Goal: Transaction & Acquisition: Purchase product/service

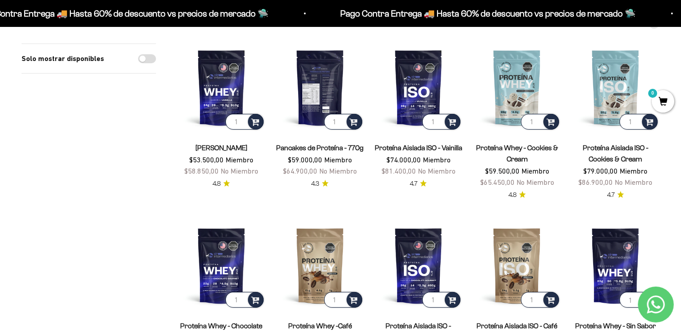
scroll to position [104, 0]
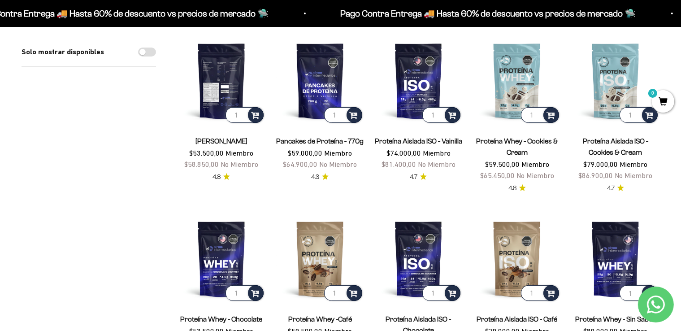
click at [231, 82] on img at bounding box center [222, 81] width 88 height 88
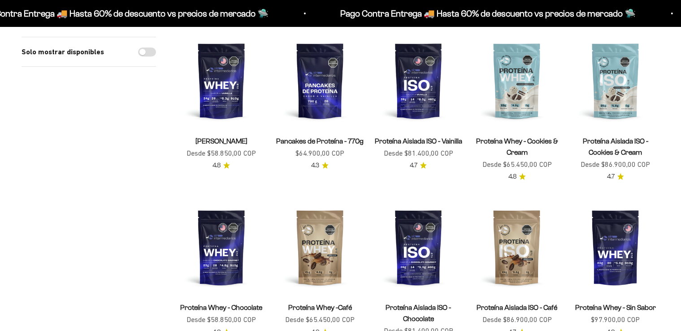
scroll to position [104, 0]
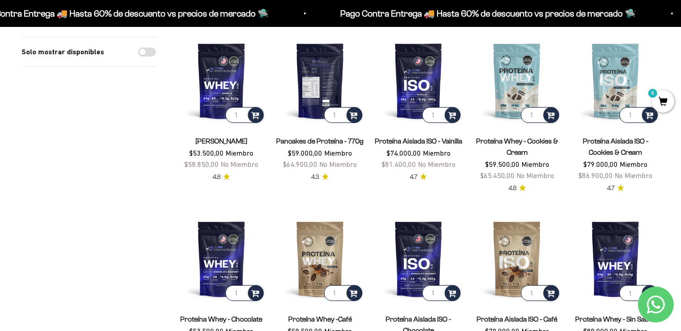
click at [326, 91] on img at bounding box center [320, 81] width 88 height 88
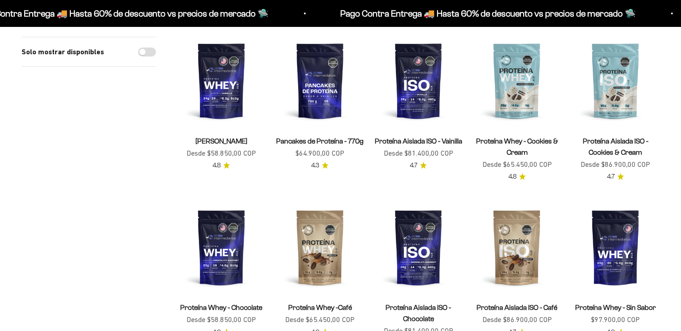
scroll to position [104, 0]
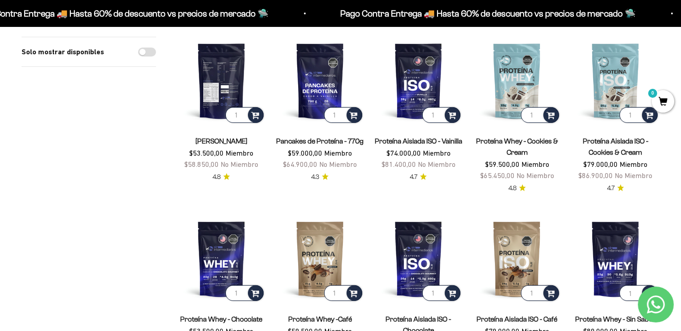
click at [238, 89] on img at bounding box center [222, 81] width 88 height 88
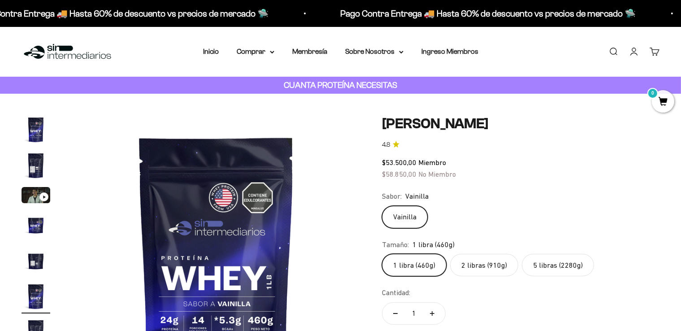
click at [39, 135] on img "Ir al artículo 1" at bounding box center [36, 129] width 29 height 29
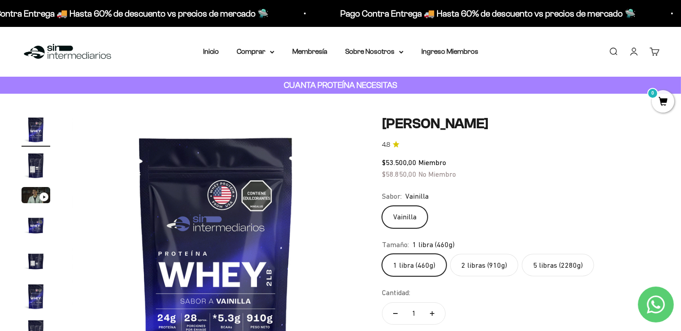
click at [37, 155] on img "Ir al artículo 2" at bounding box center [36, 165] width 29 height 29
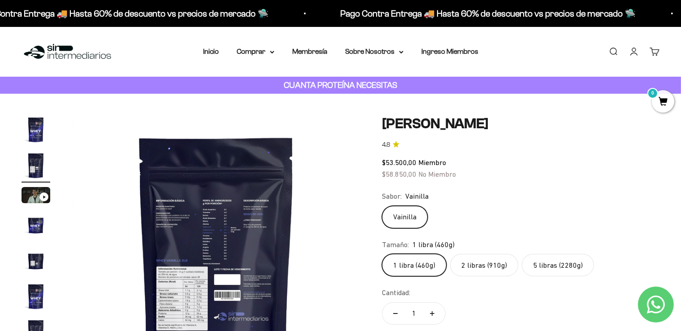
click at [38, 124] on img "Ir al artículo 1" at bounding box center [36, 129] width 29 height 29
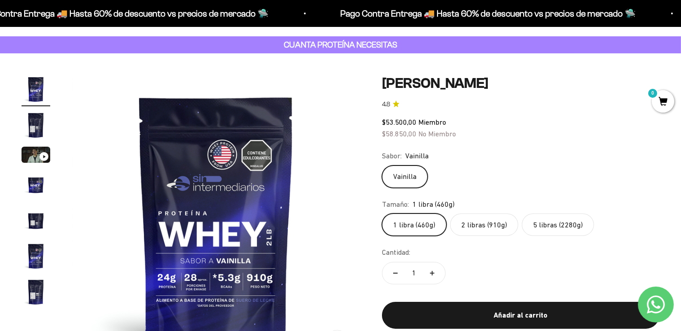
scroll to position [45, 0]
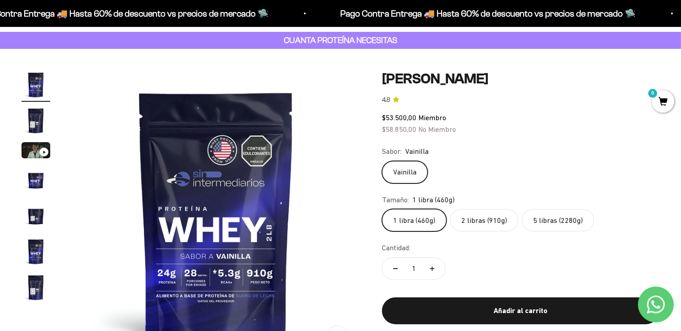
click at [22, 124] on img "Ir al artículo 2" at bounding box center [36, 120] width 29 height 29
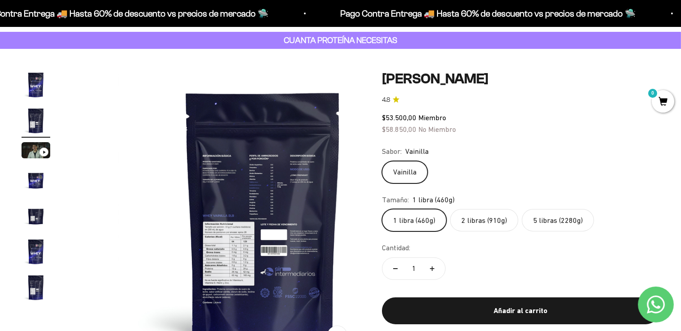
click at [37, 119] on img "Ir al artículo 2" at bounding box center [36, 120] width 29 height 29
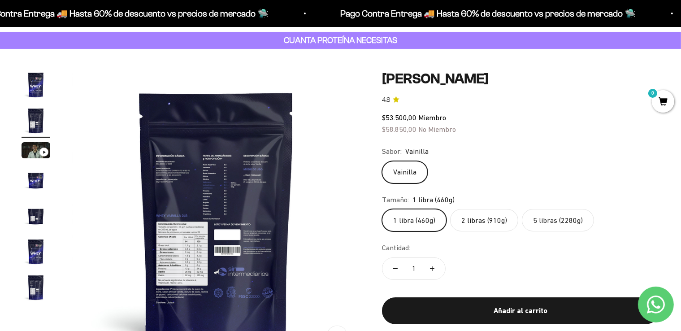
click at [40, 148] on img "Ir al artículo 3" at bounding box center [36, 150] width 29 height 16
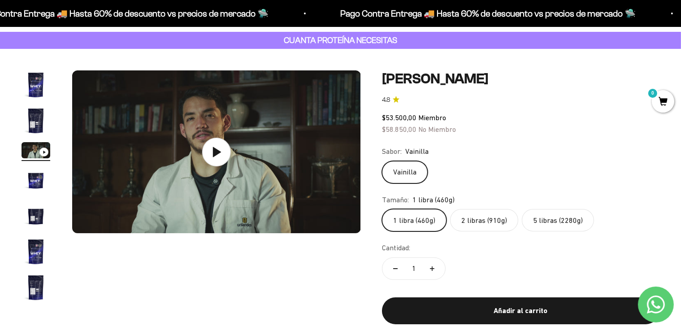
click at [38, 174] on img "Ir al artículo 4" at bounding box center [36, 179] width 29 height 29
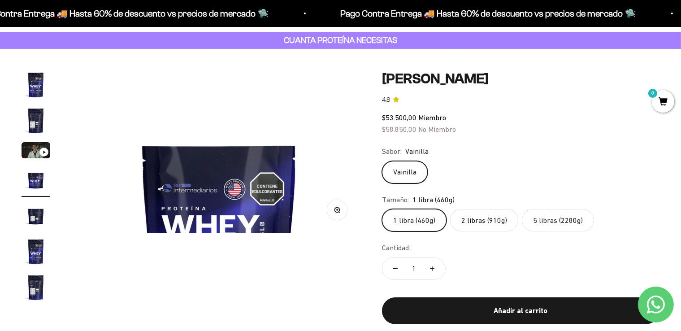
scroll to position [0, 898]
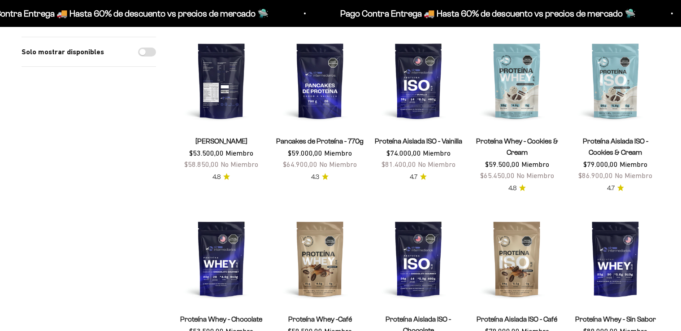
scroll to position [104, 0]
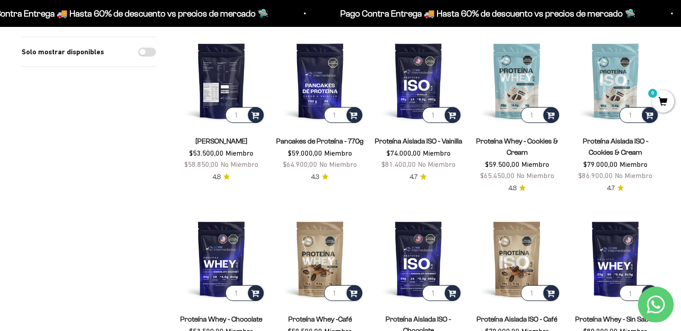
click at [227, 80] on img at bounding box center [222, 81] width 88 height 88
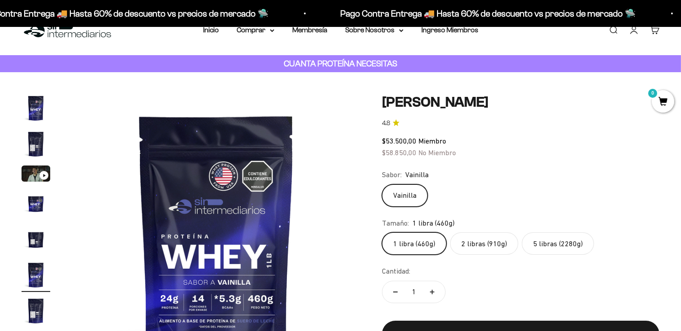
scroll to position [45, 0]
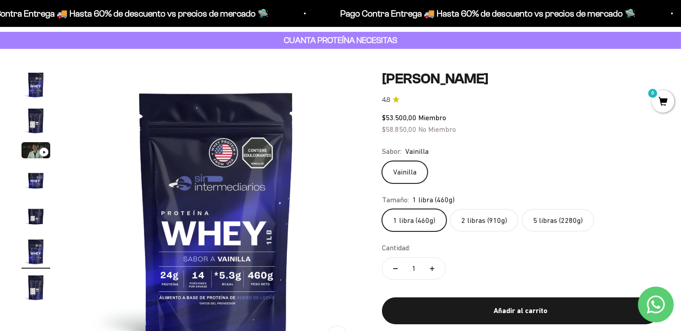
click at [573, 226] on label "5 libras (2280g)" at bounding box center [558, 220] width 72 height 22
click at [382, 209] on input "5 libras (2280g)" at bounding box center [382, 208] width 0 height 0
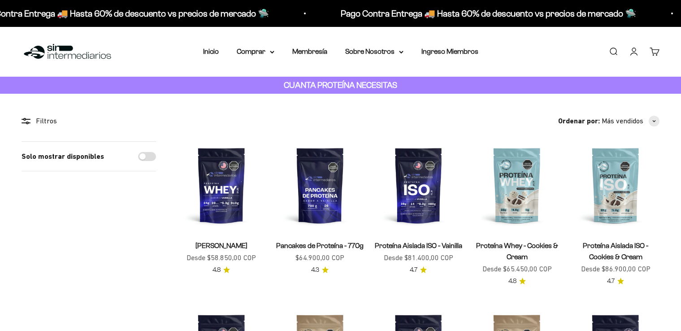
scroll to position [104, 0]
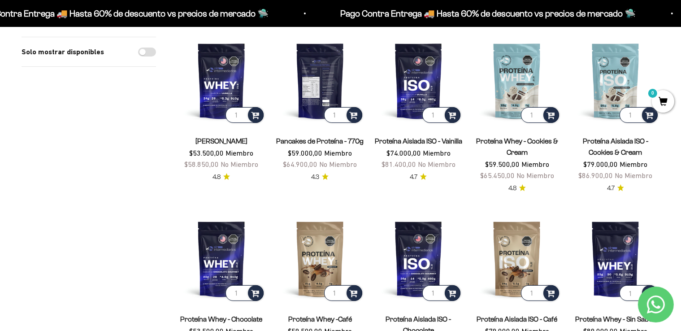
click at [319, 90] on img at bounding box center [320, 81] width 88 height 88
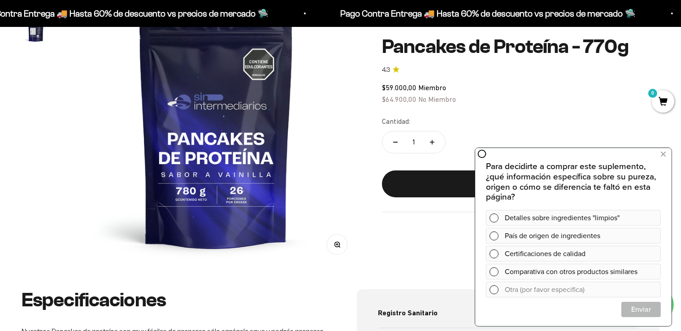
scroll to position [134, 0]
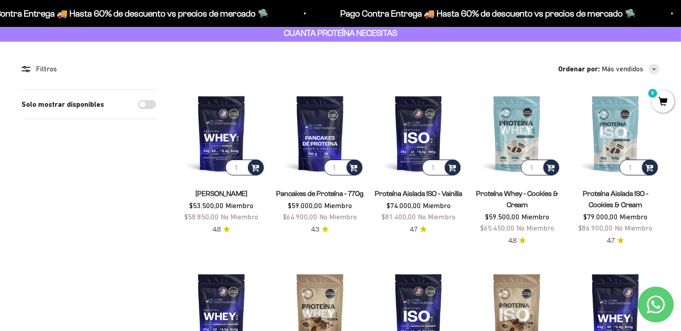
scroll to position [45, 0]
